Goal: Task Accomplishment & Management: Manage account settings

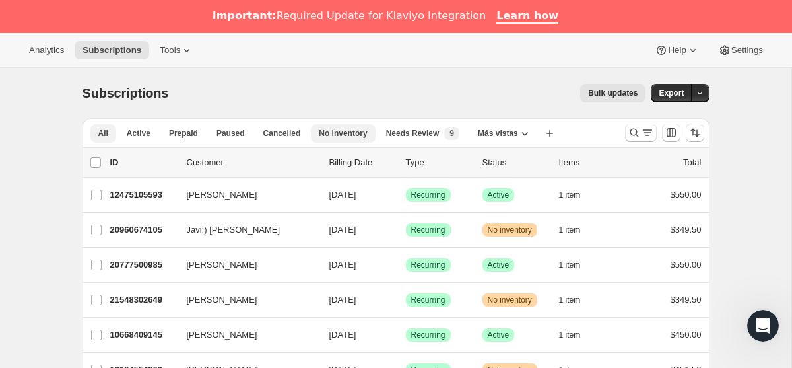
click at [346, 138] on span "No inventory" at bounding box center [343, 133] width 48 height 11
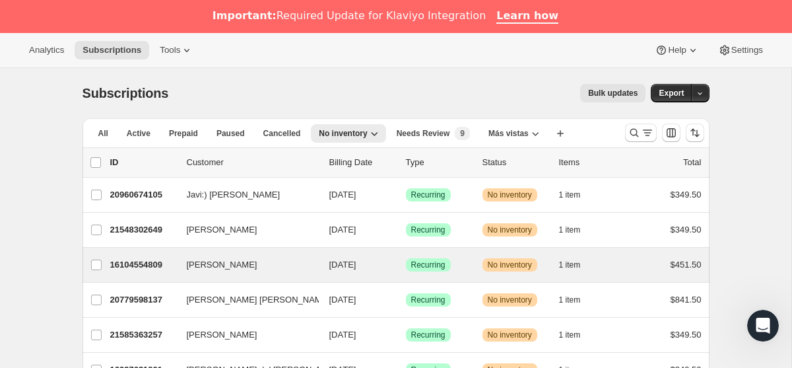
scroll to position [93, 0]
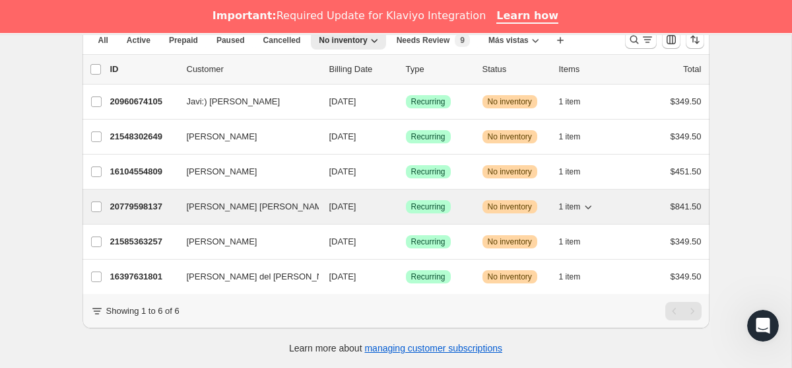
click at [152, 202] on p "20779598137" at bounding box center [143, 206] width 66 height 13
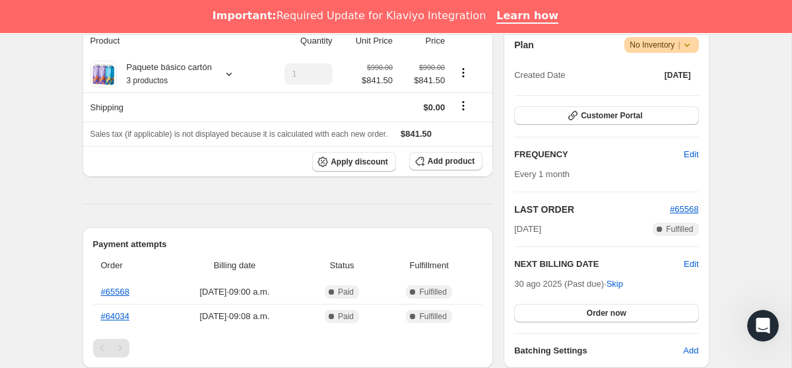
scroll to position [259, 0]
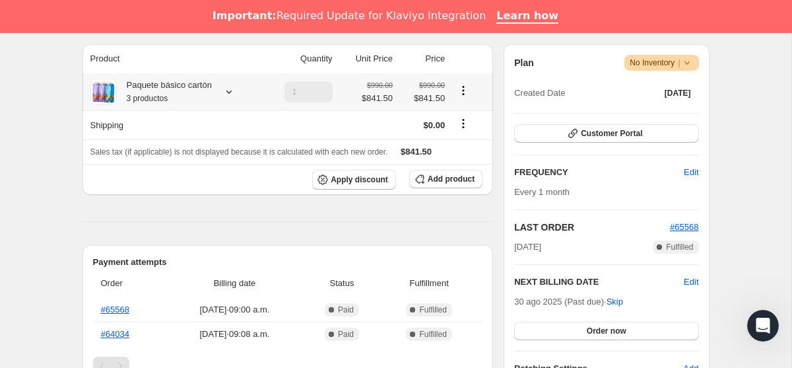
click at [232, 92] on icon at bounding box center [228, 91] width 5 height 3
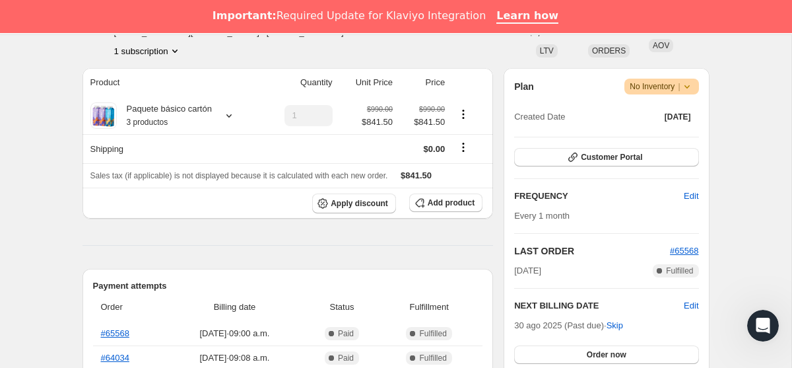
scroll to position [230, 0]
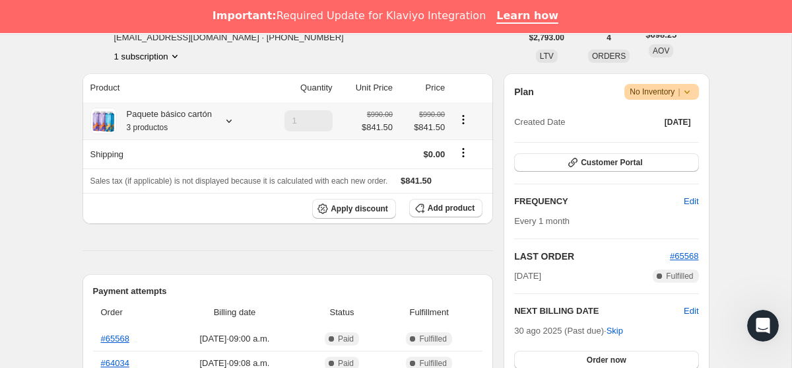
click at [228, 121] on icon at bounding box center [228, 120] width 13 height 13
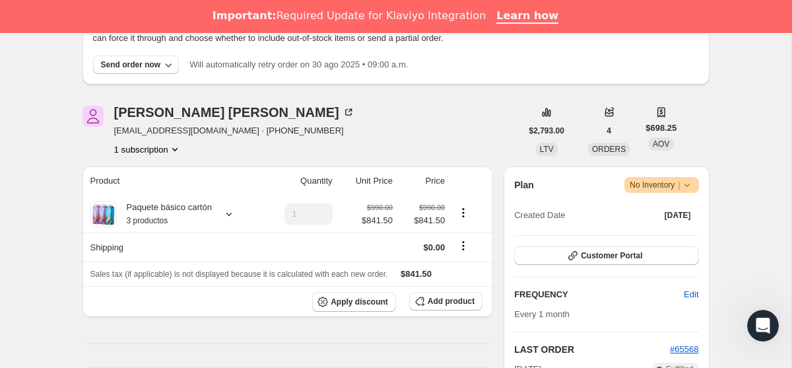
scroll to position [81, 0]
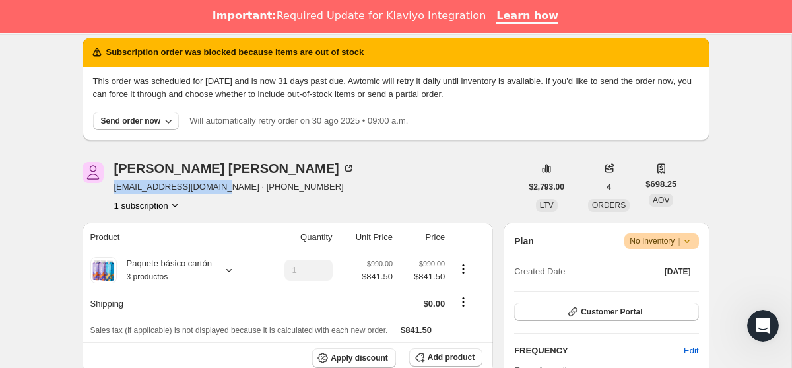
drag, startPoint x: 110, startPoint y: 187, endPoint x: 220, endPoint y: 183, distance: 110.9
click at [220, 183] on div "[PERSON_NAME] [PERSON_NAME] [EMAIL_ADDRESS][DOMAIN_NAME] · [PHONE_NUMBER] 1 sub…" at bounding box center [301, 187] width 439 height 50
copy span "[EMAIL_ADDRESS][DOMAIN_NAME]"
